Goal: Transaction & Acquisition: Book appointment/travel/reservation

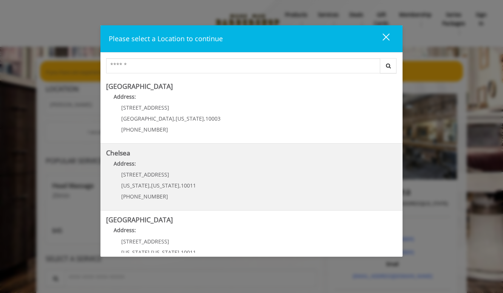
click at [161, 168] on p "Address:" at bounding box center [251, 165] width 291 height 12
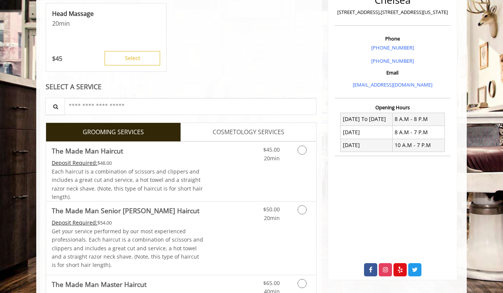
scroll to position [192, 0]
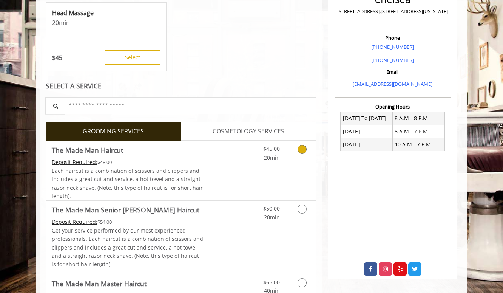
click at [305, 150] on icon "Grooming services" at bounding box center [302, 149] width 9 height 9
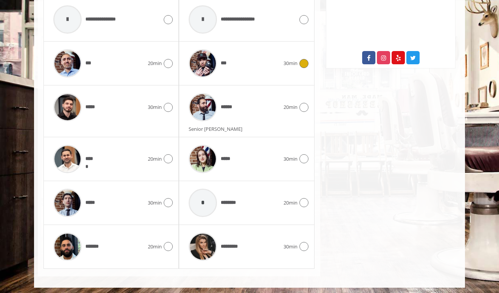
scroll to position [404, 0]
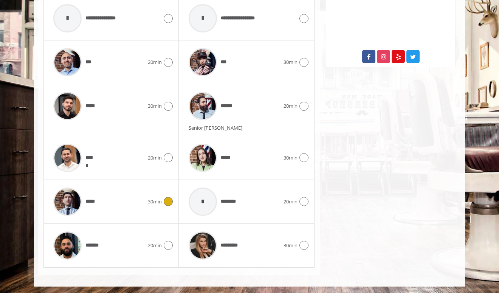
click at [164, 203] on div at bounding box center [167, 201] width 11 height 9
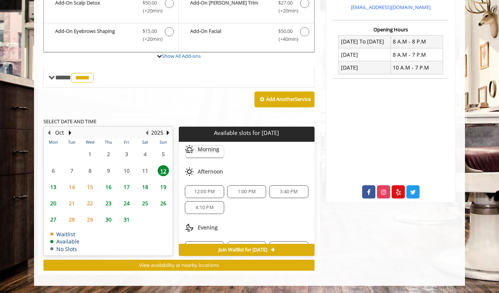
scroll to position [34, 0]
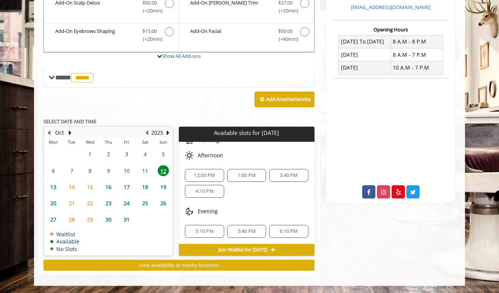
click at [52, 187] on span "13" at bounding box center [53, 186] width 11 height 11
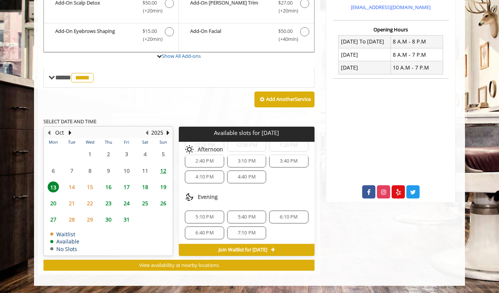
scroll to position [82, 0]
click at [242, 215] on span "5:40 PM" at bounding box center [247, 215] width 18 height 6
